Goal: Information Seeking & Learning: Understand process/instructions

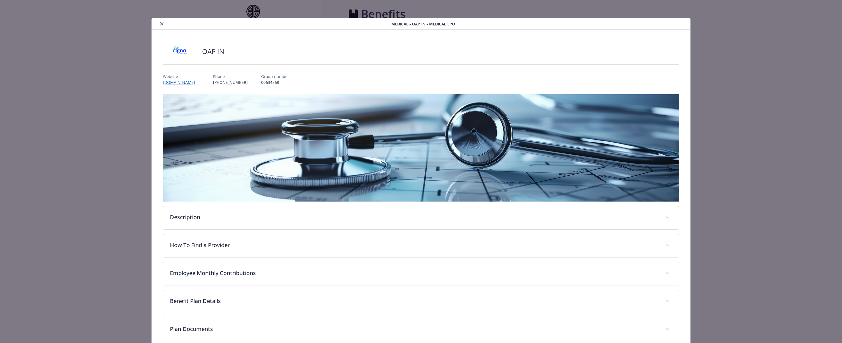
scroll to position [30, 0]
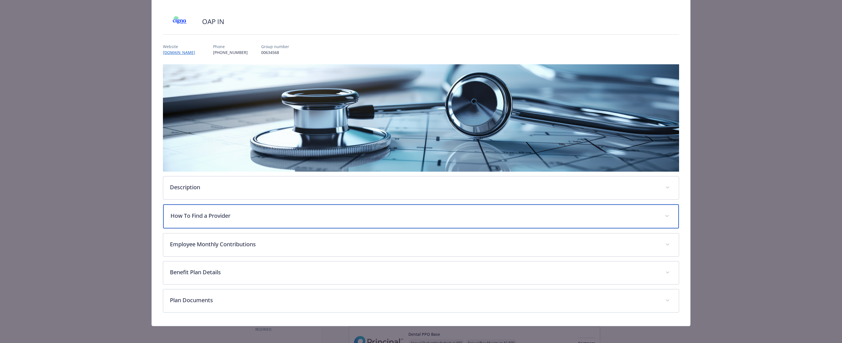
click at [225, 214] on p "How To Find a Provider" at bounding box center [413, 216] width 487 height 8
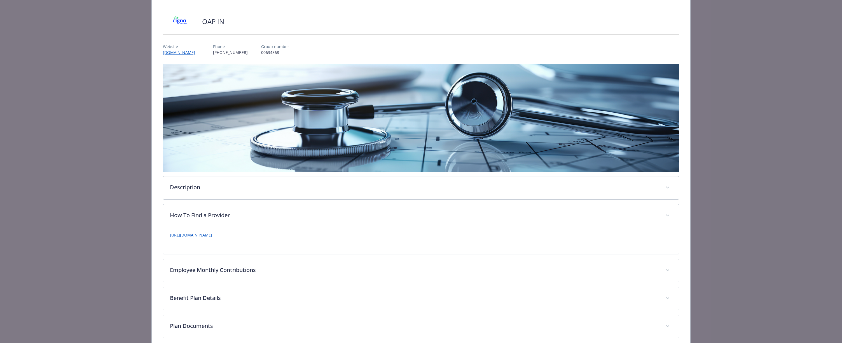
click at [212, 236] on link "[URL][DOMAIN_NAME]" at bounding box center [191, 235] width 42 height 5
